Goal: Task Accomplishment & Management: Use online tool/utility

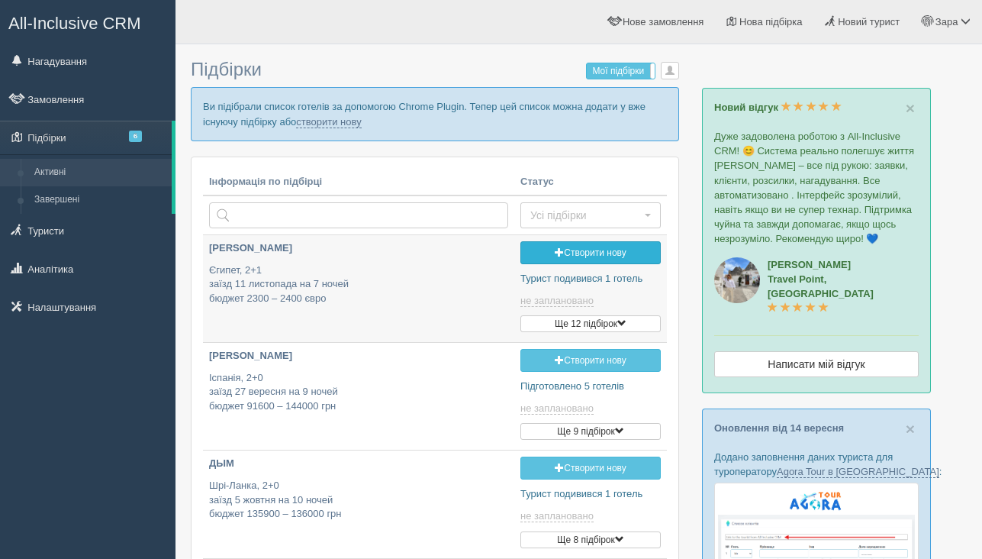
click at [566, 253] on link "Створити нову" at bounding box center [591, 252] width 140 height 23
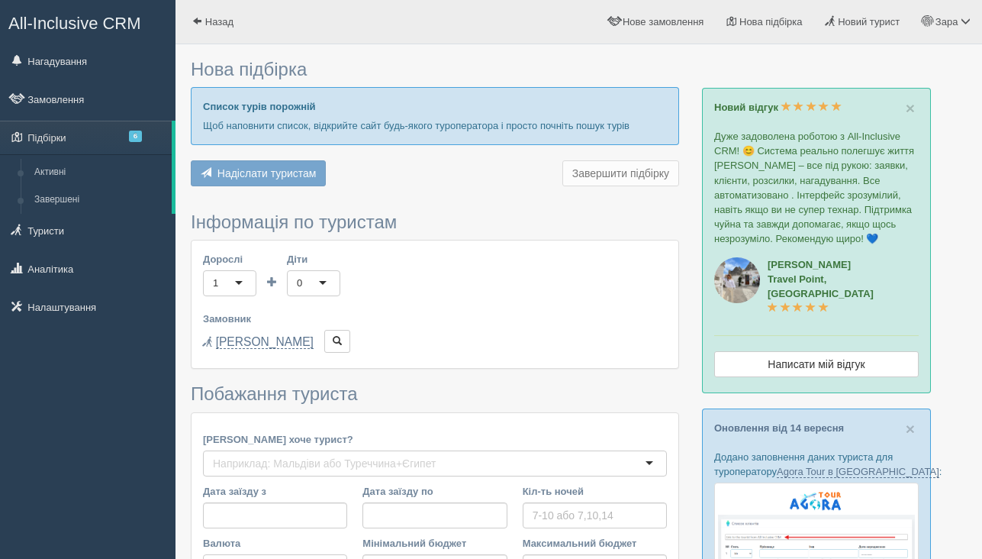
type input "7"
type input "1900"
type input "2400"
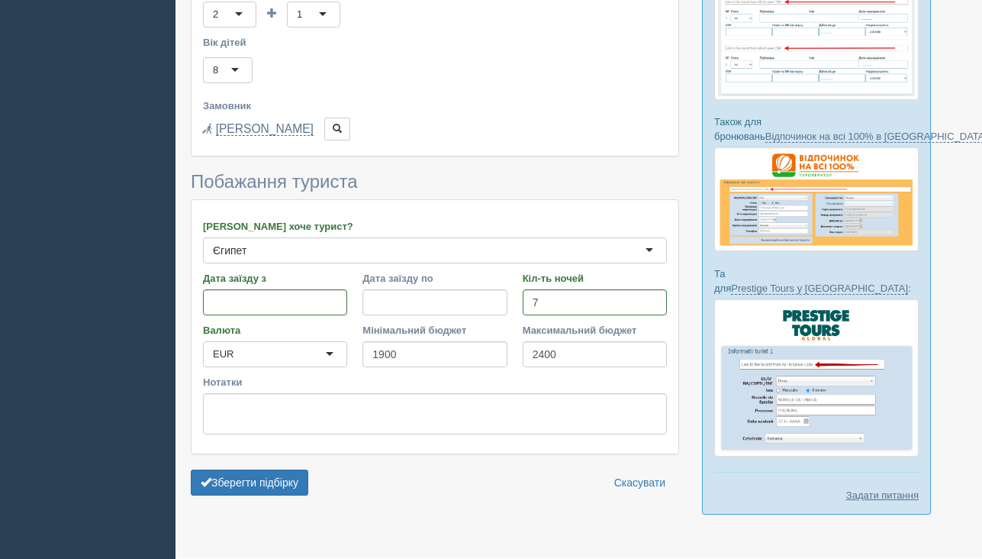
scroll to position [557, 0]
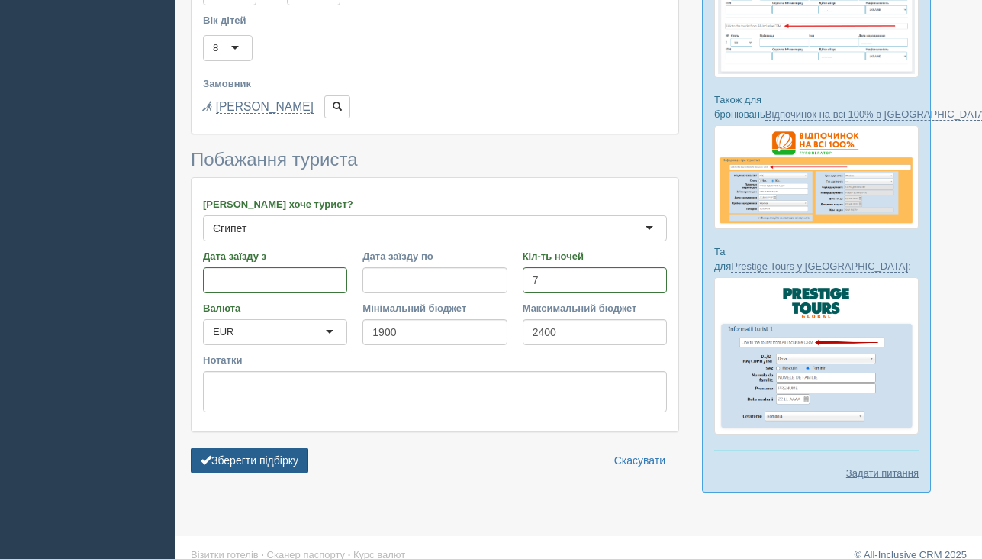
click at [307, 459] on button "Зберегти підбірку" at bounding box center [250, 460] width 118 height 26
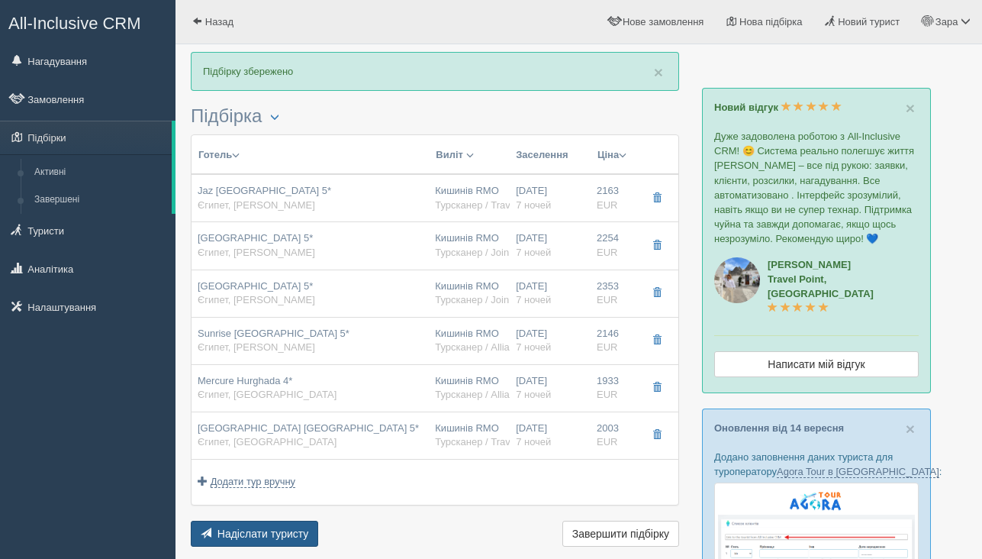
click at [278, 538] on span "Надіслати туристу" at bounding box center [264, 533] width 92 height 12
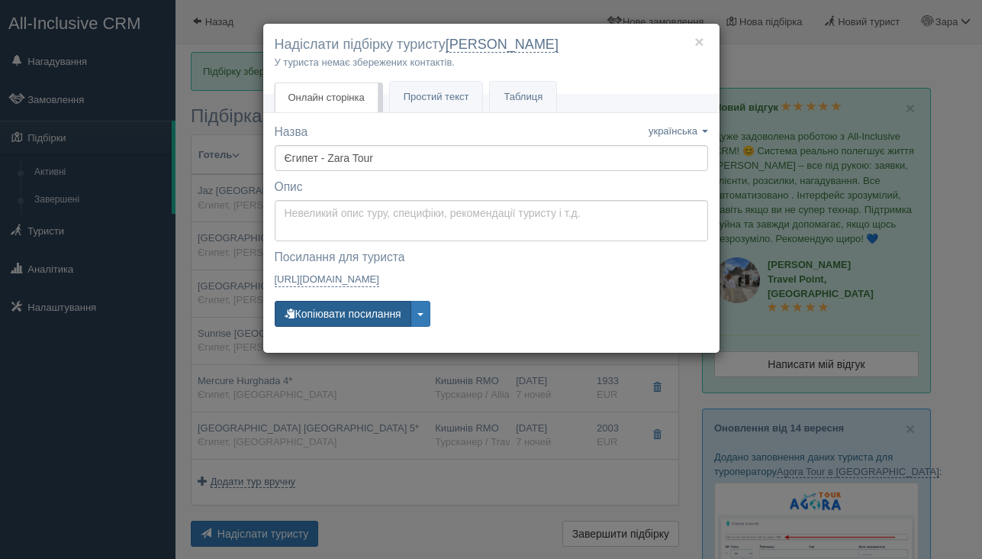
click at [391, 311] on button "Копіювати посилання" at bounding box center [343, 314] width 137 height 26
